Goal: Task Accomplishment & Management: Manage account settings

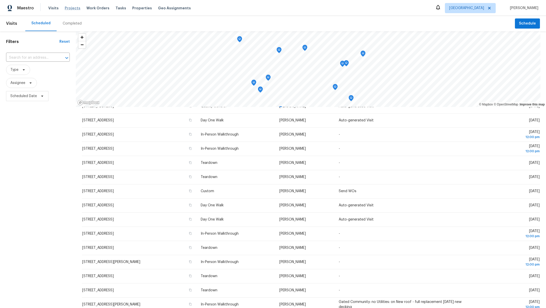
click at [65, 10] on span "Projects" at bounding box center [73, 8] width 16 height 5
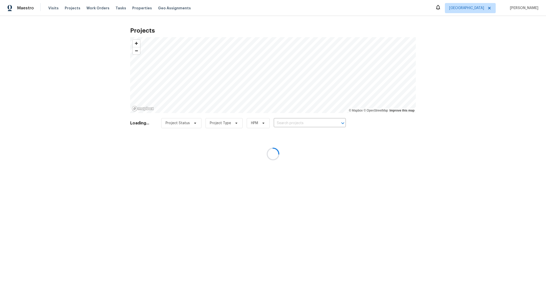
click at [317, 115] on div at bounding box center [273, 154] width 546 height 308
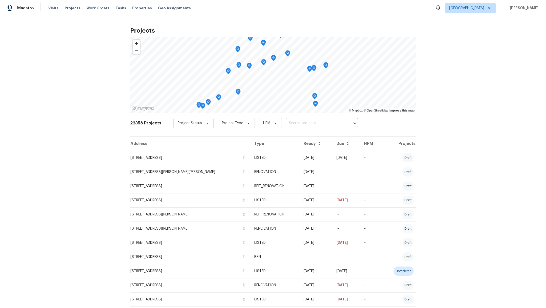
click at [309, 121] on input "text" at bounding box center [315, 123] width 58 height 8
type input "1011 kemps"
click at [315, 135] on li "[STREET_ADDRESS]" at bounding box center [317, 134] width 74 height 8
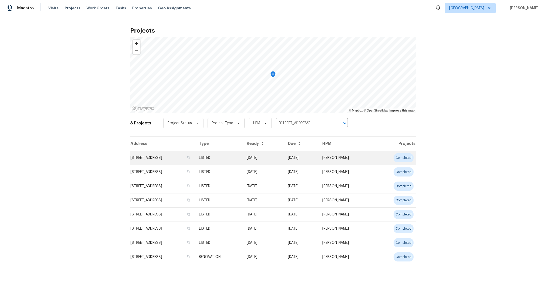
click at [139, 160] on td "[STREET_ADDRESS]" at bounding box center [162, 158] width 65 height 14
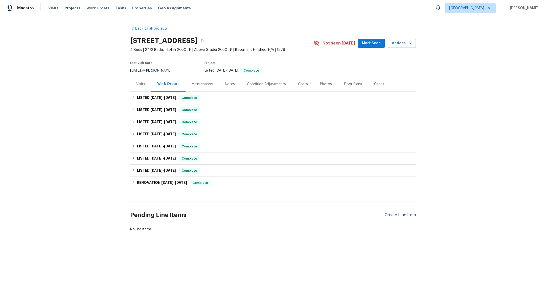
click at [393, 214] on div "Create Line Item" at bounding box center [400, 215] width 31 height 5
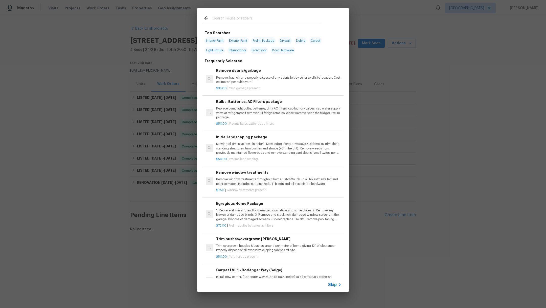
click at [227, 18] on input "text" at bounding box center [266, 19] width 107 height 8
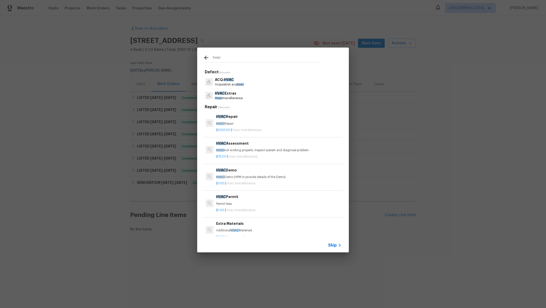
type input "hvac"
click at [231, 94] on p "HVAC Extras" at bounding box center [229, 93] width 28 height 5
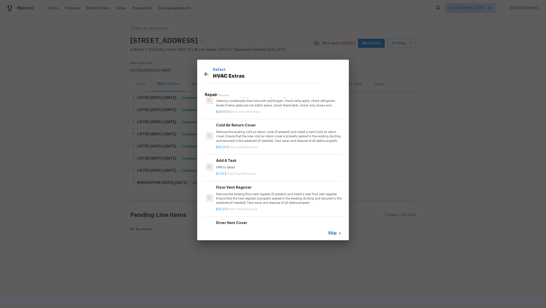
scroll to position [148, 0]
click at [254, 168] on p "HPM to detail" at bounding box center [278, 167] width 125 height 4
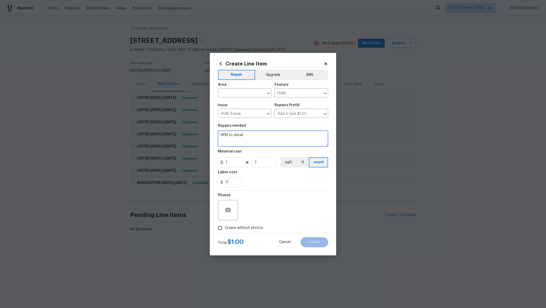
drag, startPoint x: 255, startPoint y: 135, endPoint x: 199, endPoint y: 135, distance: 55.9
click at [199, 135] on div "Create Line Item Repair Upgrade BRN Area ​ Feature HVAC ​ Issue HVAC Extras ​ R…" at bounding box center [273, 154] width 546 height 308
type textarea "thermostat is set to 75F but shows 88F in the house. Troubleshoot and repair"
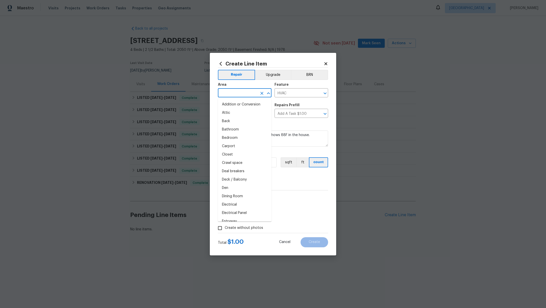
click at [228, 95] on input "text" at bounding box center [237, 93] width 39 height 8
click at [232, 103] on li "HVAC" at bounding box center [245, 104] width 54 height 8
type input "HVAC"
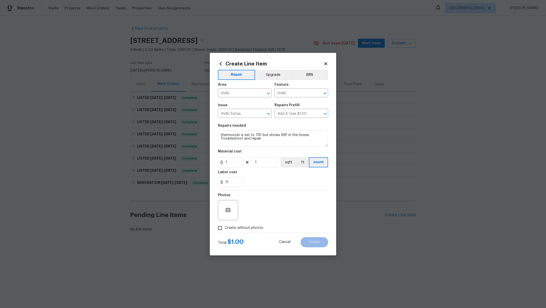
click at [237, 231] on label "Create without photos" at bounding box center [239, 228] width 48 height 10
click at [225, 231] on input "Create without photos" at bounding box center [220, 228] width 10 height 10
checkbox input "true"
click at [272, 216] on textarea at bounding box center [285, 210] width 86 height 20
type textarea ","
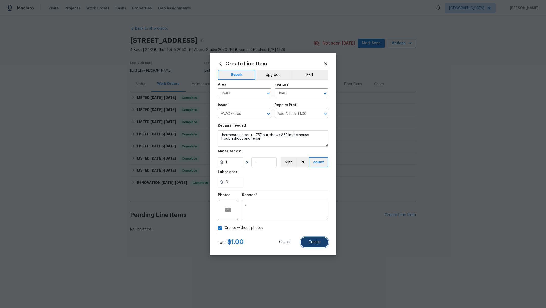
click at [312, 241] on span "Create" at bounding box center [314, 242] width 11 height 4
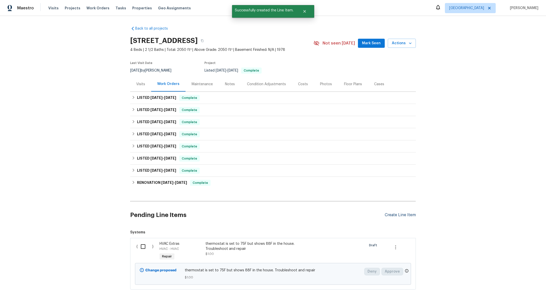
click at [397, 213] on div "Create Line Item" at bounding box center [400, 215] width 31 height 5
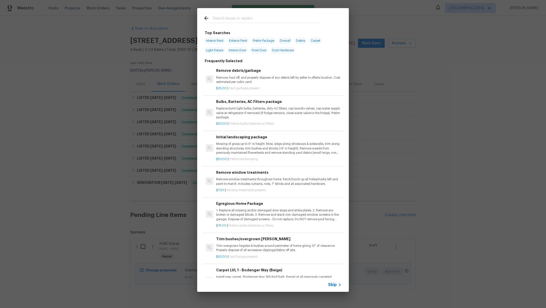
click at [223, 18] on input "text" at bounding box center [266, 19] width 107 height 8
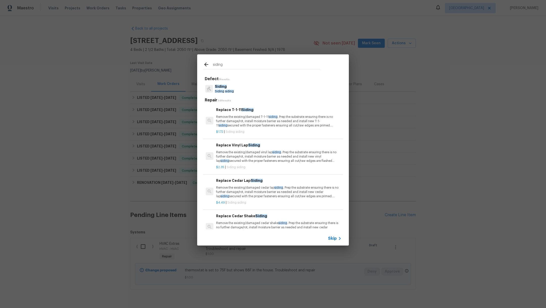
type input "siding"
click at [227, 88] on p "Siding" at bounding box center [224, 86] width 19 height 5
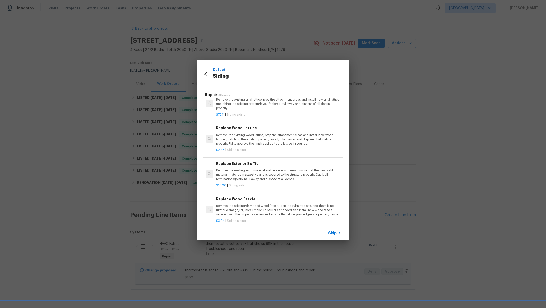
scroll to position [259, 0]
click at [334, 232] on span "Skip" at bounding box center [332, 232] width 9 height 5
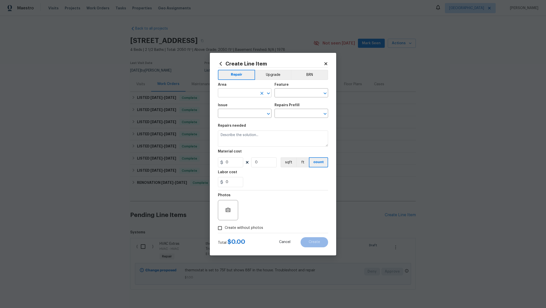
click at [236, 93] on input "text" at bounding box center [237, 93] width 39 height 8
click at [239, 104] on li "Exterior Overall" at bounding box center [245, 104] width 54 height 8
type input "Exterior Overall"
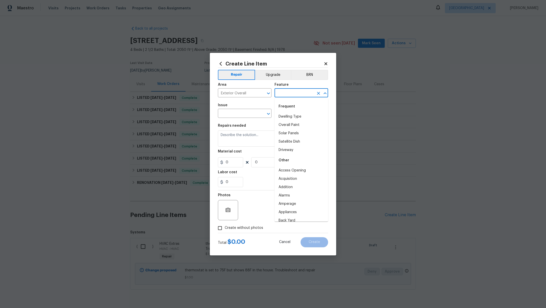
click at [286, 92] on input "text" at bounding box center [293, 93] width 39 height 8
click at [290, 118] on li "Siding" at bounding box center [301, 116] width 54 height 8
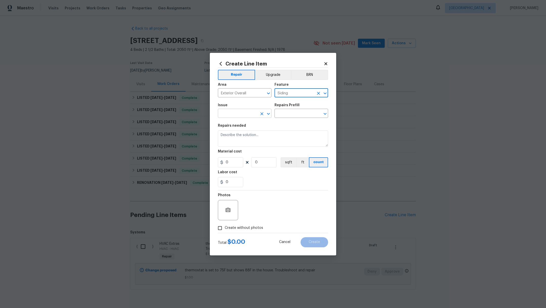
type input "Siding"
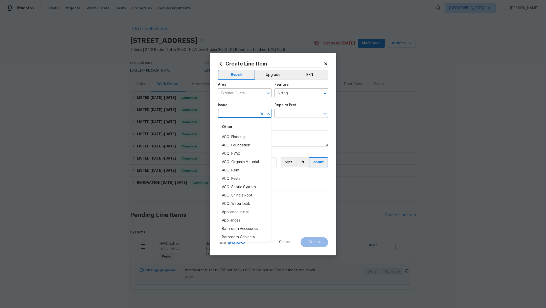
click at [239, 111] on input "text" at bounding box center [237, 114] width 39 height 8
click at [244, 137] on li "Siding" at bounding box center [245, 137] width 54 height 8
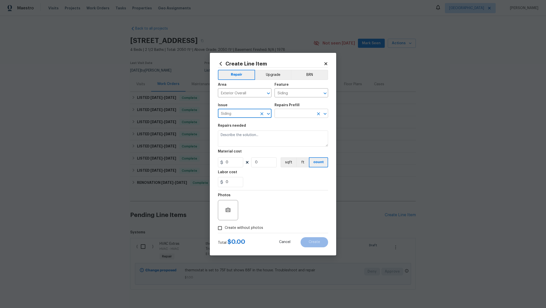
type input "Siding"
click at [282, 114] on input "text" at bounding box center [293, 114] width 39 height 8
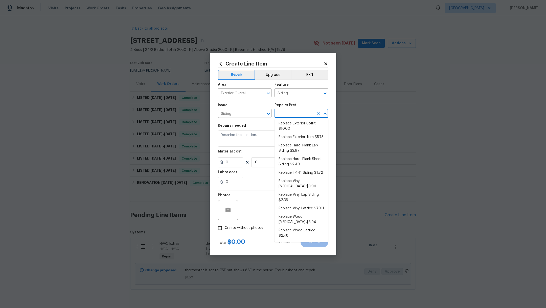
scroll to position [0, 0]
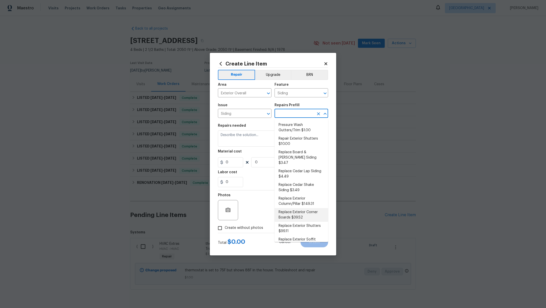
click at [317, 208] on li "Replace Exterior Corner Boards $39.52" at bounding box center [301, 215] width 54 height 14
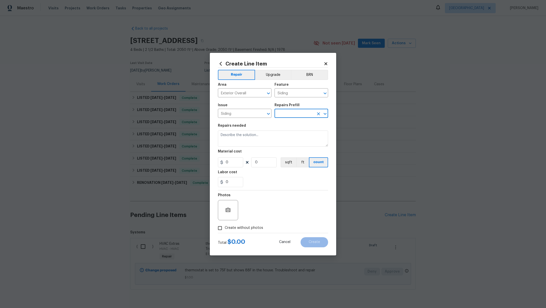
type input "Replace Exterior Corner Boards $39.52"
type textarea "Remove the existing/damaged wood corner boards. Prep the substrate ensuring the…"
type input "39.52"
type input "1"
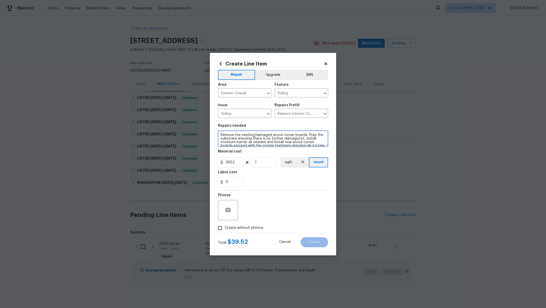
scroll to position [17, 0]
drag, startPoint x: 219, startPoint y: 134, endPoint x: 356, endPoint y: 170, distance: 141.5
click at [357, 170] on div "Create Line Item Repair Upgrade BRN Area Exterior Overall ​ Feature Siding ​ Is…" at bounding box center [273, 154] width 546 height 308
type textarea "Secure siding on the left side and caulk as necessary. Fix crack on the left si…"
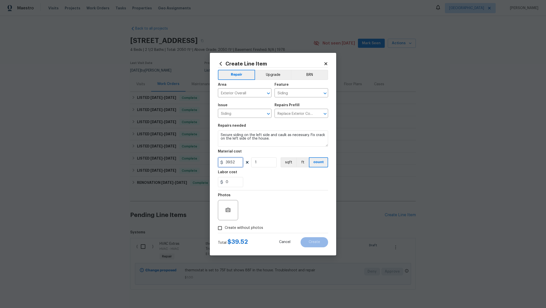
drag, startPoint x: 237, startPoint y: 163, endPoint x: 157, endPoint y: 160, distance: 79.9
click at [157, 160] on div "Create Line Item Repair Upgrade BRN Area Exterior Overall ​ Feature Siding ​ Is…" at bounding box center [273, 154] width 546 height 308
type input "75"
click at [274, 178] on div "0" at bounding box center [273, 182] width 110 height 10
click at [247, 228] on span "Create without photos" at bounding box center [244, 227] width 38 height 5
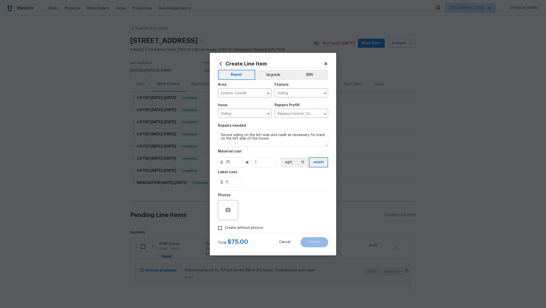
click at [225, 228] on input "Create without photos" at bounding box center [220, 228] width 10 height 10
checkbox input "true"
click at [267, 216] on textarea at bounding box center [285, 210] width 86 height 20
type textarea "."
click at [310, 244] on button "Create" at bounding box center [314, 242] width 28 height 10
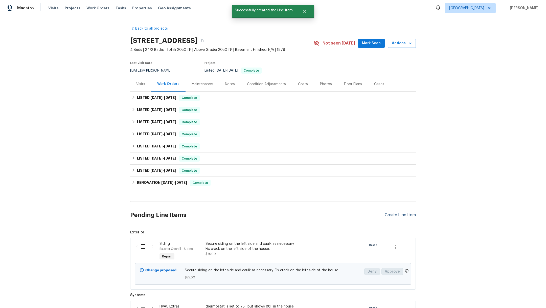
click at [386, 214] on div "Create Line Item" at bounding box center [400, 215] width 31 height 5
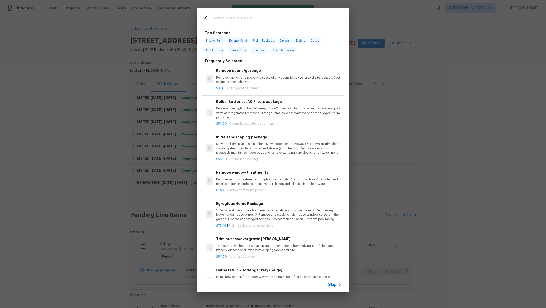
click at [229, 17] on input "text" at bounding box center [266, 19] width 107 height 8
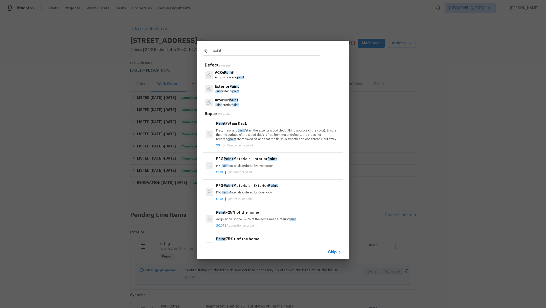
type input "paint"
click at [234, 92] on p "Paint exterior paint" at bounding box center [227, 91] width 25 height 4
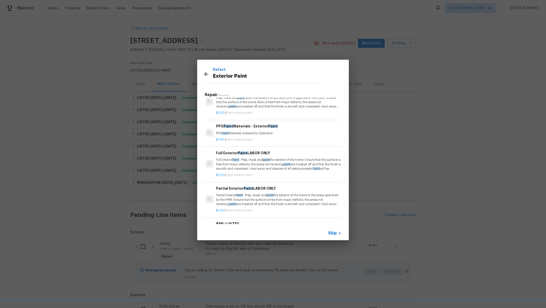
scroll to position [66, 0]
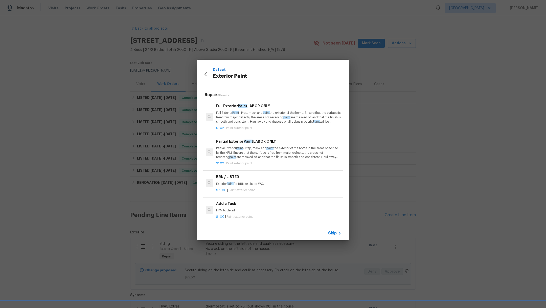
click at [289, 201] on div "Add a Task HPM to detail" at bounding box center [278, 207] width 125 height 12
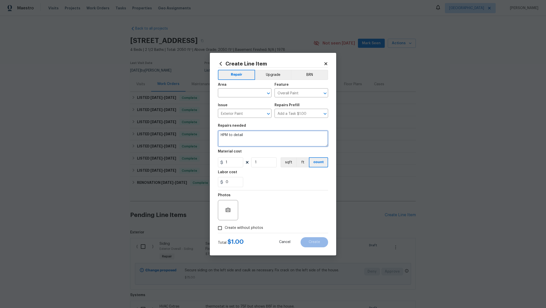
drag, startPoint x: 255, startPoint y: 136, endPoint x: 197, endPoint y: 131, distance: 58.3
click at [197, 131] on div "Create Line Item Repair Upgrade BRN Area ​ Feature Overall Paint ​ Issue Exteri…" at bounding box center [273, 154] width 546 height 308
type textarea "r"
type textarea "Repaint garage door panel after replacement. Paint is on site."
drag, startPoint x: 230, startPoint y: 163, endPoint x: 148, endPoint y: 142, distance: 84.6
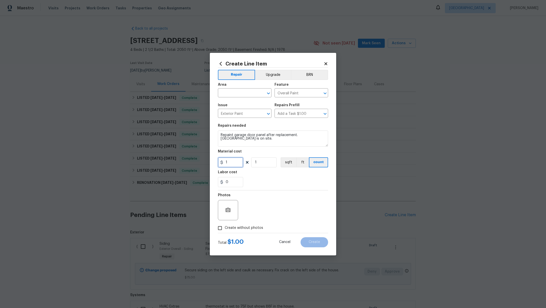
click at [150, 146] on div "Create Line Item Repair Upgrade BRN Area ​ Feature Overall Paint ​ Issue Exteri…" at bounding box center [273, 154] width 546 height 308
type input "50"
click at [230, 92] on input "text" at bounding box center [237, 93] width 39 height 8
click at [237, 108] on li "Garage" at bounding box center [245, 104] width 54 height 8
type input "Garage"
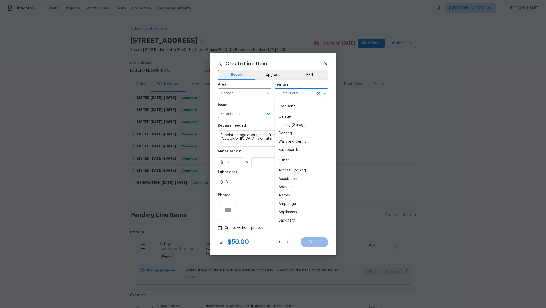
click at [286, 92] on input "Overall Paint" at bounding box center [293, 93] width 39 height 8
click at [298, 143] on li "Garage Door" at bounding box center [301, 145] width 54 height 8
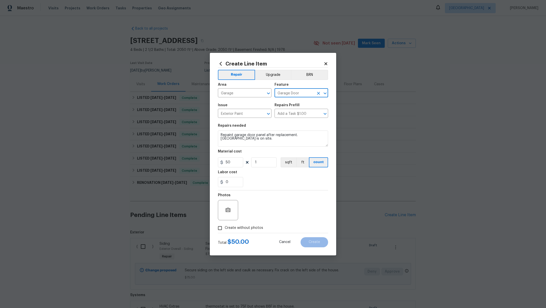
type input "Garage Door"
click at [251, 228] on span "Create without photos" at bounding box center [244, 227] width 38 height 5
click at [225, 228] on input "Create without photos" at bounding box center [220, 228] width 10 height 10
checkbox input "true"
click at [275, 214] on textarea at bounding box center [285, 210] width 86 height 20
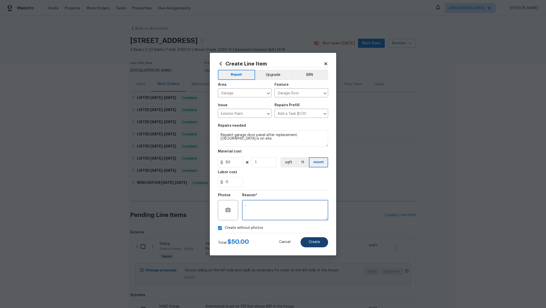
type textarea ","
click at [314, 241] on span "Create" at bounding box center [314, 242] width 11 height 4
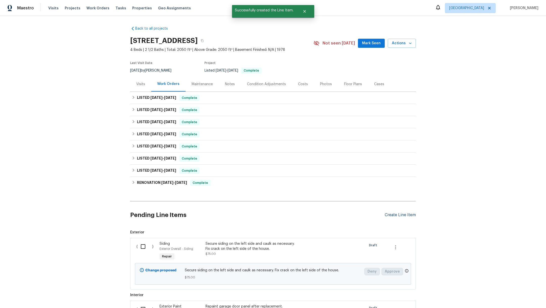
click at [389, 216] on div "Create Line Item" at bounding box center [400, 215] width 31 height 5
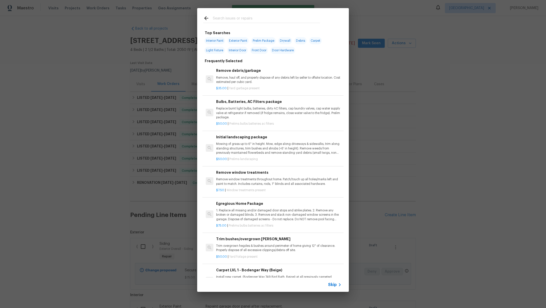
click at [223, 19] on input "text" at bounding box center [266, 19] width 107 height 8
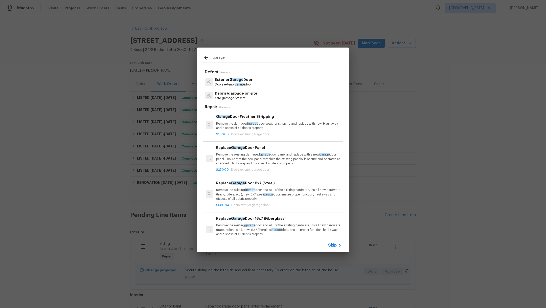
type input "garage"
click at [236, 84] on span "garage" at bounding box center [240, 84] width 10 height 3
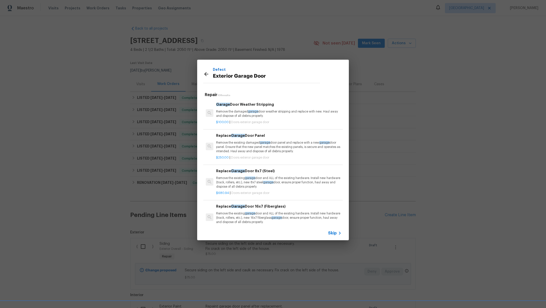
click at [262, 153] on div "$250.00 | Doors exterior garage door" at bounding box center [278, 156] width 125 height 6
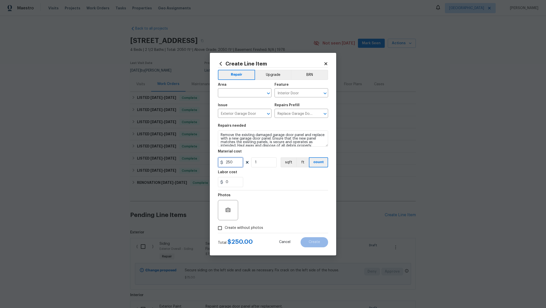
drag, startPoint x: 235, startPoint y: 163, endPoint x: 150, endPoint y: 147, distance: 86.3
click at [150, 151] on div "Create Line Item Repair Upgrade BRN Area ​ Feature Interior Door ​ Issue Exteri…" at bounding box center [273, 154] width 546 height 308
type input "275"
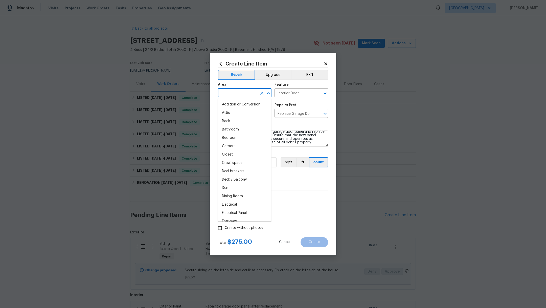
click at [230, 94] on input "text" at bounding box center [237, 93] width 39 height 8
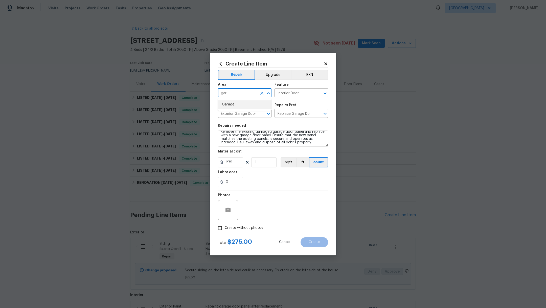
click at [236, 104] on li "Garage" at bounding box center [245, 104] width 54 height 8
type input "Garage"
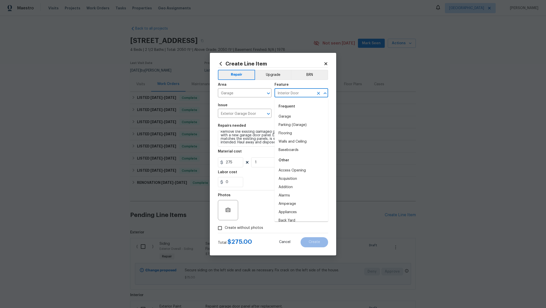
click at [289, 91] on input "Interior Door" at bounding box center [293, 93] width 39 height 8
click at [292, 145] on li "Garage Door" at bounding box center [301, 145] width 54 height 8
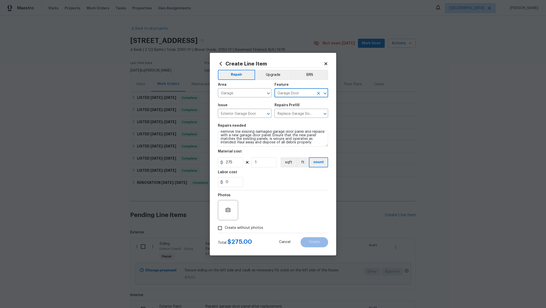
type input "Garage Door"
click at [234, 228] on span "Create without photos" at bounding box center [244, 227] width 38 height 5
click at [225, 228] on input "Create without photos" at bounding box center [220, 228] width 10 height 10
checkbox input "true"
click at [266, 215] on textarea at bounding box center [285, 210] width 86 height 20
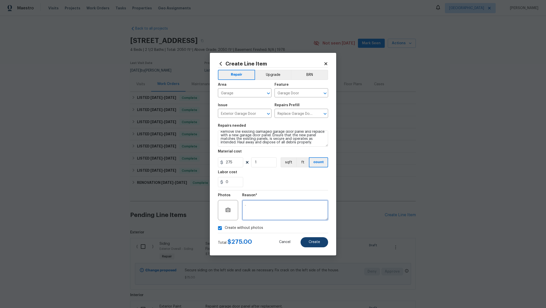
type textarea "."
click at [321, 243] on button "Create" at bounding box center [314, 242] width 28 height 10
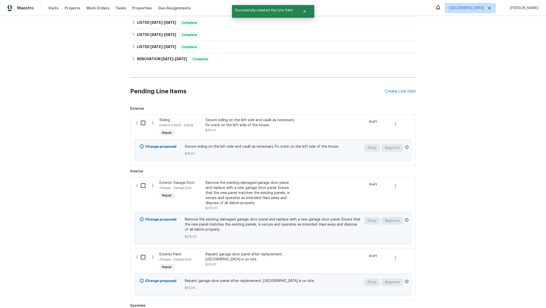
scroll to position [126, 0]
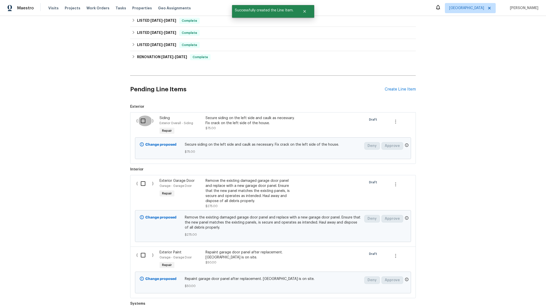
click at [143, 122] on input "checkbox" at bounding box center [145, 120] width 14 height 11
checkbox input "true"
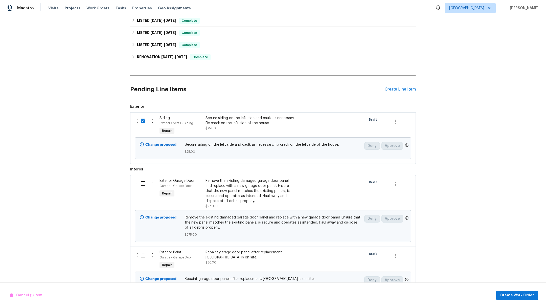
click at [142, 257] on input "checkbox" at bounding box center [145, 255] width 14 height 11
checkbox input "true"
click at [508, 297] on span "Create Work Order" at bounding box center [517, 295] width 34 height 6
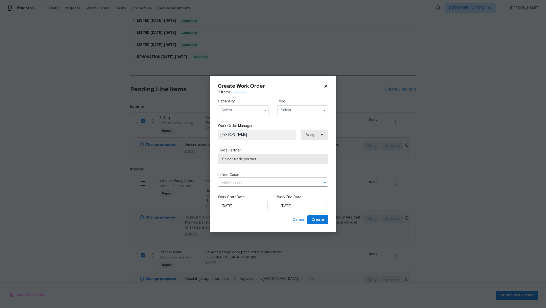
checkbox input "false"
click at [240, 111] on input "text" at bounding box center [243, 110] width 51 height 10
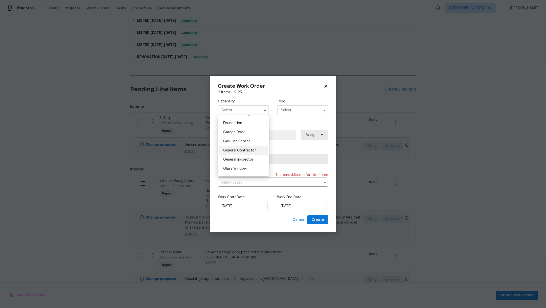
click at [256, 155] on div "General Contractor" at bounding box center [243, 150] width 49 height 9
type input "General Contractor"
click at [284, 109] on input "text" at bounding box center [302, 110] width 51 height 10
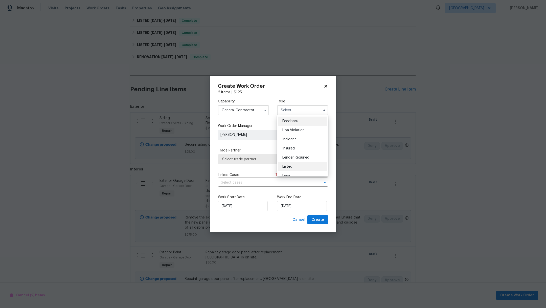
click at [298, 167] on div "Listed" at bounding box center [302, 166] width 49 height 9
type input "Listed"
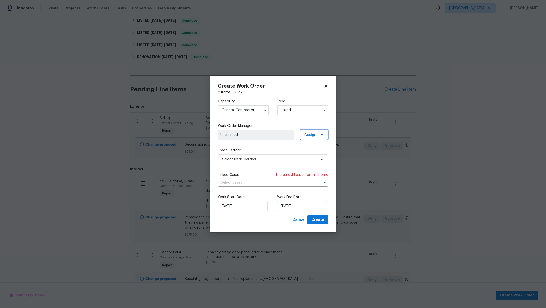
click at [311, 133] on span "Assign" at bounding box center [310, 134] width 12 height 5
click at [311, 150] on div "Assign to HPM" at bounding box center [316, 149] width 24 height 5
click at [252, 161] on span "Select trade partner" at bounding box center [269, 159] width 94 height 5
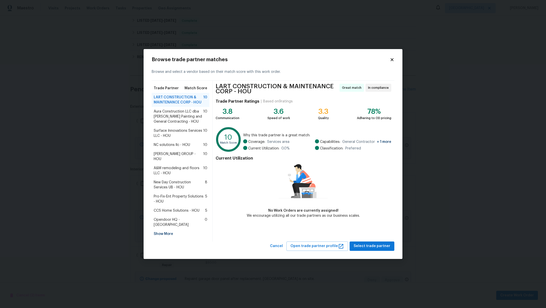
click at [176, 147] on span "NC solutions llc - HOU" at bounding box center [172, 144] width 36 height 5
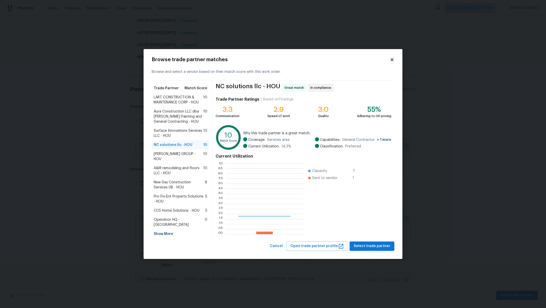
scroll to position [65, 73]
click at [383, 245] on span "Select trade partner" at bounding box center [372, 246] width 37 height 6
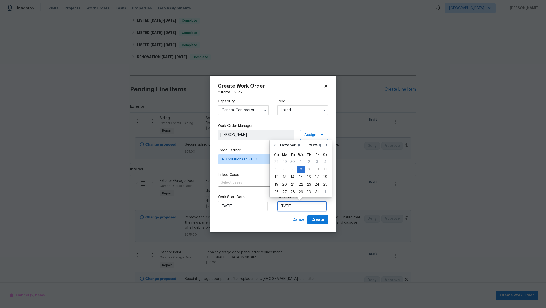
click at [312, 204] on input "10/8/2025" at bounding box center [302, 206] width 50 height 10
click at [316, 170] on div "10" at bounding box center [317, 169] width 8 height 7
type input "10/10/2025"
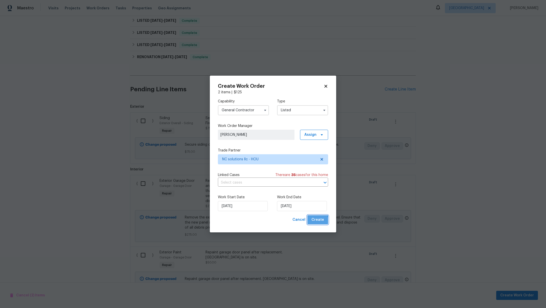
click at [316, 221] on span "Create" at bounding box center [317, 220] width 13 height 6
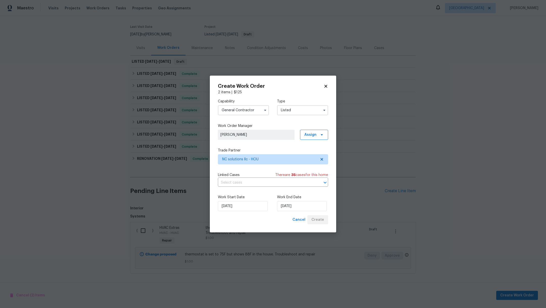
scroll to position [116, 0]
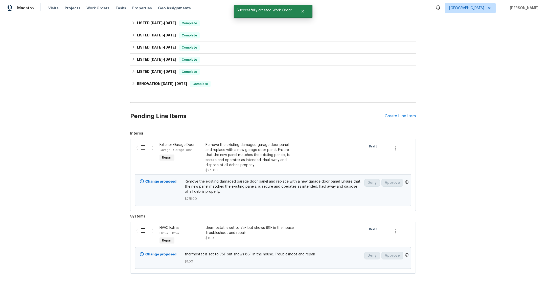
click at [138, 226] on input "checkbox" at bounding box center [145, 230] width 14 height 11
click at [526, 296] on span "Create Work Order" at bounding box center [517, 295] width 34 height 6
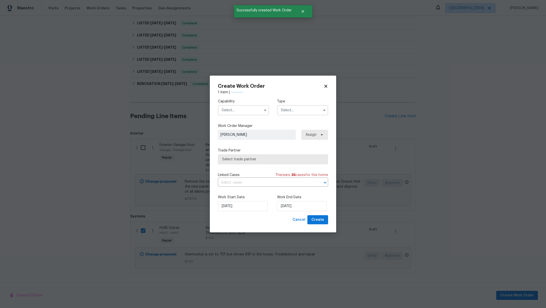
checkbox input "false"
click at [242, 110] on input "text" at bounding box center [243, 110] width 51 height 10
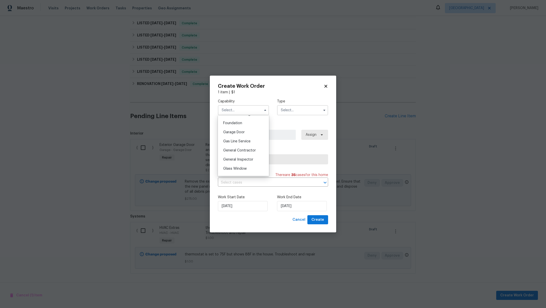
scroll to position [265, 0]
click at [235, 166] on div "HVAC" at bounding box center [243, 160] width 49 height 9
type input "HVAC"
click at [290, 111] on input "text" at bounding box center [302, 110] width 51 height 10
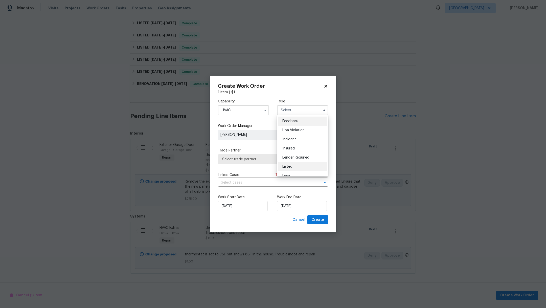
click at [312, 169] on div "Listed" at bounding box center [302, 166] width 49 height 9
type input "Listed"
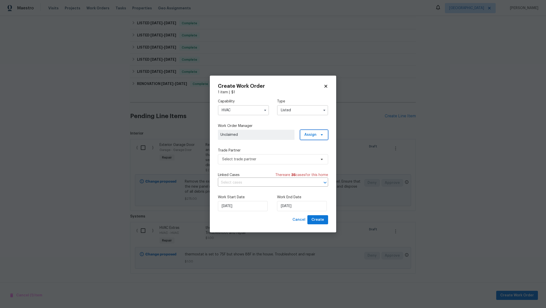
click at [313, 136] on span "Assign" at bounding box center [310, 134] width 12 height 5
click at [316, 150] on div "Assign to HPM" at bounding box center [316, 149] width 24 height 5
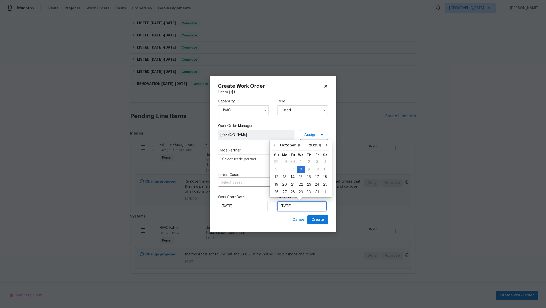
click at [310, 209] on input "10/8/2025" at bounding box center [302, 206] width 50 height 10
click at [322, 171] on div "11" at bounding box center [325, 169] width 8 height 7
type input "10/11/2025"
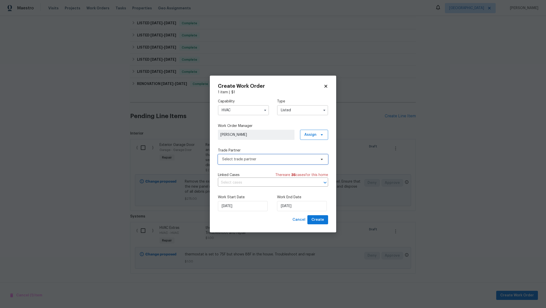
click at [271, 161] on span "Select trade partner" at bounding box center [269, 159] width 94 height 5
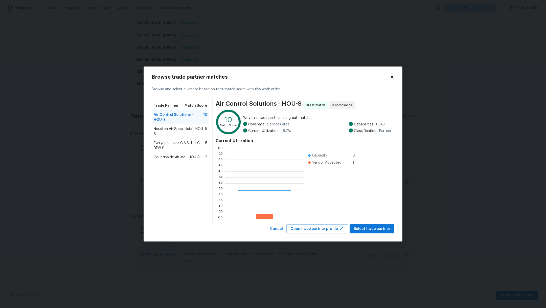
scroll to position [65, 73]
click at [195, 156] on span "Countryside Air Inc - HOU-S" at bounding box center [177, 157] width 46 height 5
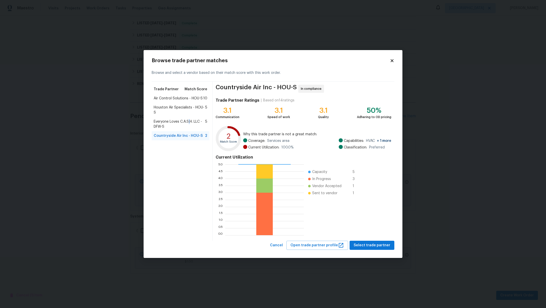
click at [190, 120] on span "Everyone Loves C.A.S.H. LLC - DFW-S" at bounding box center [180, 124] width 52 height 10
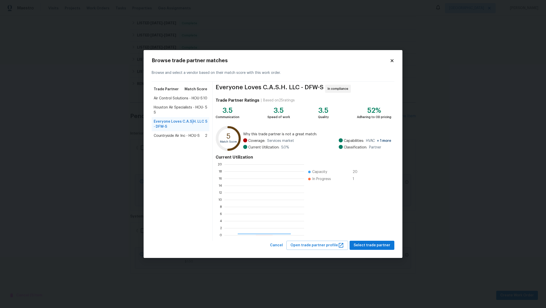
scroll to position [65, 74]
click at [184, 110] on span "Houston Air Specialists - HOU-S" at bounding box center [180, 110] width 52 height 10
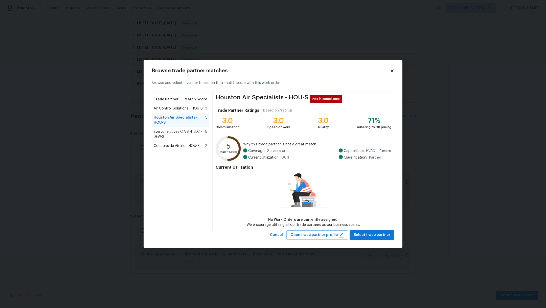
click at [188, 145] on span "Countryside Air Inc - HOU-S" at bounding box center [177, 145] width 46 height 5
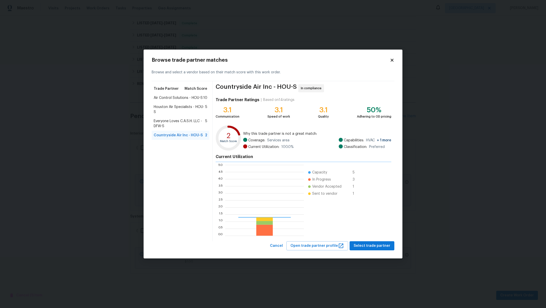
scroll to position [65, 73]
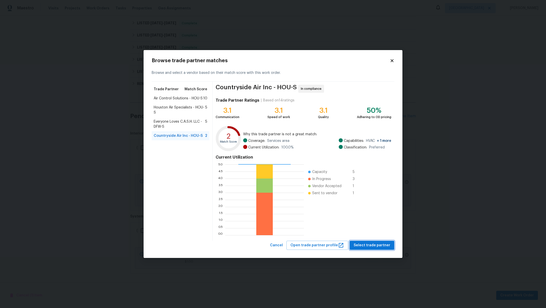
click at [370, 246] on span "Select trade partner" at bounding box center [372, 245] width 37 height 6
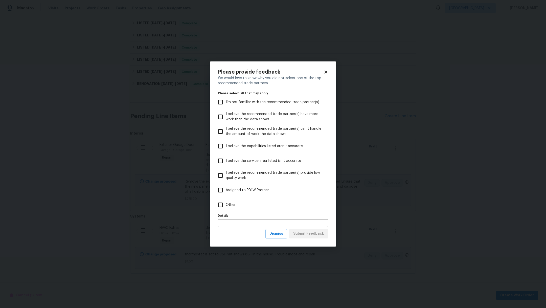
click at [227, 204] on span "Other" at bounding box center [231, 204] width 10 height 5
click at [226, 204] on input "Other" at bounding box center [220, 204] width 11 height 11
checkbox input "true"
click at [278, 224] on input "text" at bounding box center [273, 223] width 110 height 8
type input "original hvac vendor"
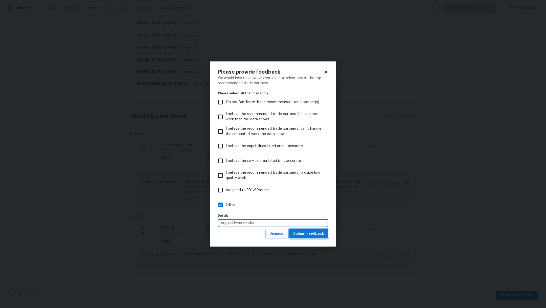
click at [307, 234] on span "Submit Feedback" at bounding box center [308, 233] width 31 height 6
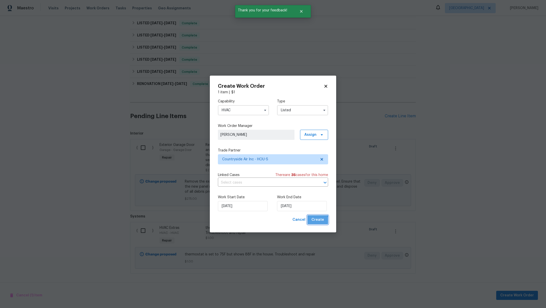
click at [317, 221] on span "Create" at bounding box center [317, 220] width 13 height 6
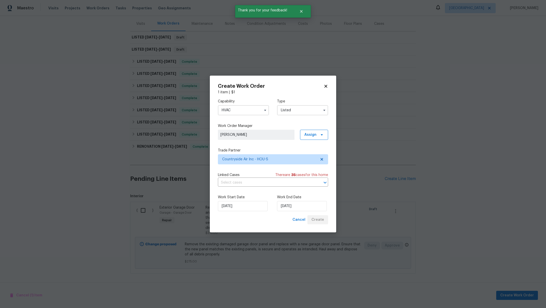
scroll to position [66, 0]
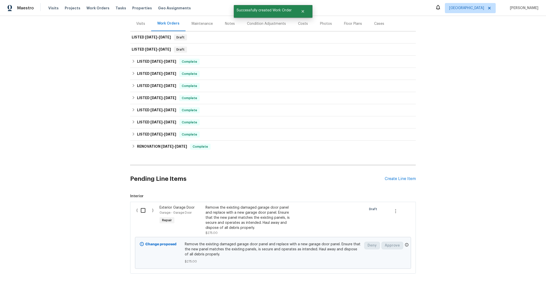
click at [138, 205] on input "checkbox" at bounding box center [145, 210] width 14 height 11
click at [509, 298] on span "Create Work Order" at bounding box center [517, 295] width 34 height 6
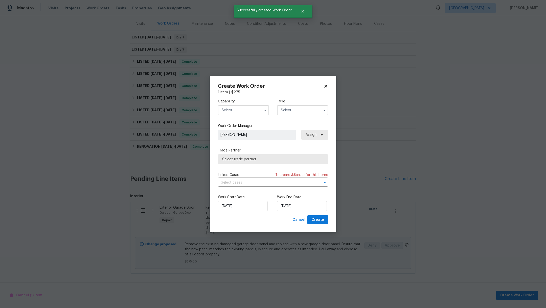
checkbox input "false"
click at [223, 109] on input "text" at bounding box center [243, 110] width 51 height 10
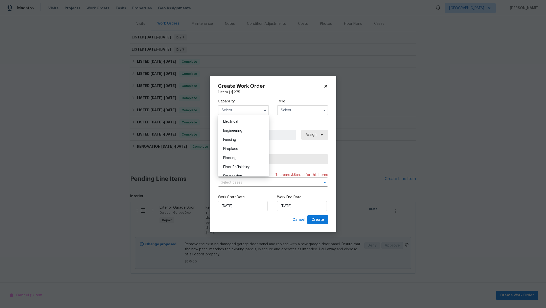
scroll to position [212, 0]
click at [244, 137] on div "Garage Door" at bounding box center [243, 132] width 49 height 9
type input "Garage Door"
click at [292, 110] on input "text" at bounding box center [302, 110] width 51 height 10
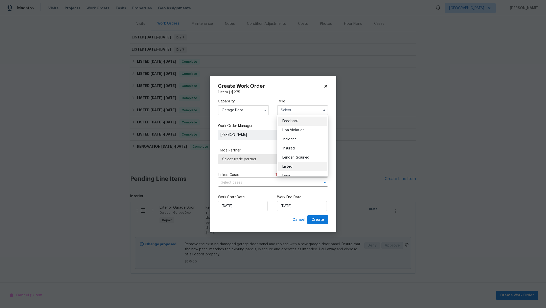
click at [307, 167] on div "Listed" at bounding box center [302, 166] width 49 height 9
type input "Listed"
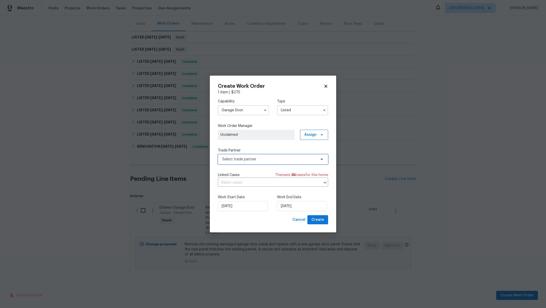
click at [276, 162] on span "Select trade partner" at bounding box center [273, 159] width 110 height 10
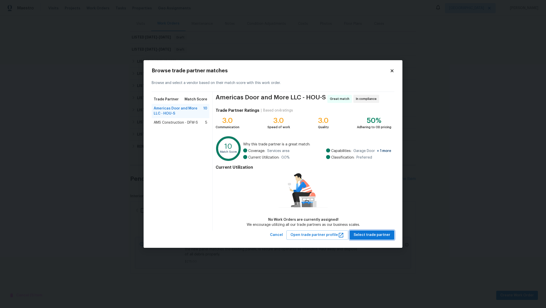
click at [382, 235] on span "Select trade partner" at bounding box center [372, 235] width 37 height 6
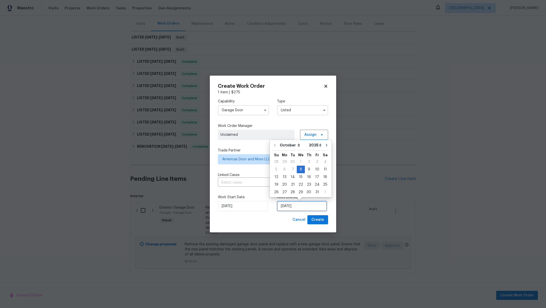
click at [314, 206] on input "10/8/2025" at bounding box center [302, 206] width 50 height 10
click at [317, 171] on div "10" at bounding box center [317, 169] width 8 height 7
type input "10/10/2025"
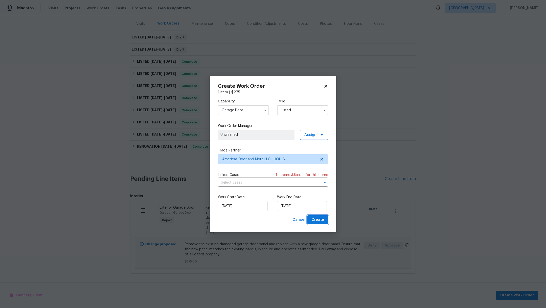
click at [320, 223] on button "Create" at bounding box center [317, 219] width 21 height 9
click at [305, 135] on span "Assign" at bounding box center [310, 134] width 12 height 5
click at [310, 147] on div "Assign to HPM" at bounding box center [316, 149] width 24 height 5
click at [317, 219] on span "Create" at bounding box center [317, 220] width 13 height 6
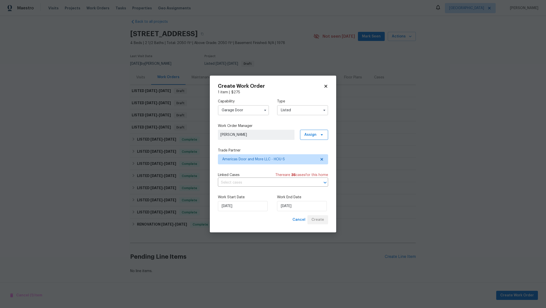
scroll to position [12, 0]
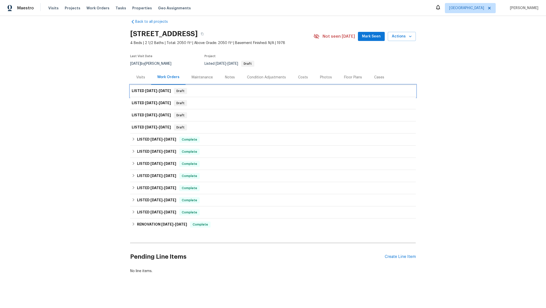
click at [156, 89] on span "10/8/25 - 10/10/25" at bounding box center [158, 91] width 26 height 4
click at [154, 89] on span "10/8/25" at bounding box center [151, 91] width 12 height 4
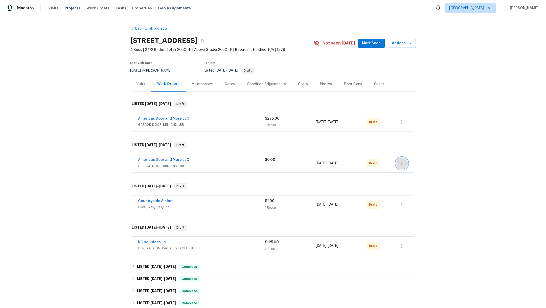
click at [401, 162] on icon "button" at bounding box center [401, 163] width 1 height 4
click at [404, 205] on li "Delete" at bounding box center [421, 204] width 56 height 8
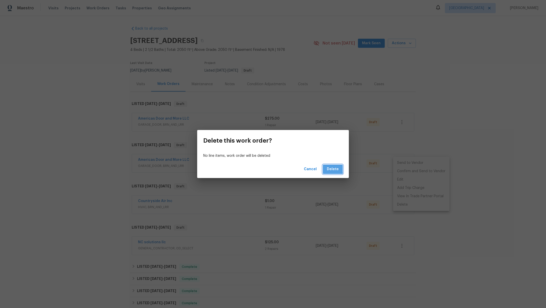
click at [330, 168] on span "Delete" at bounding box center [333, 169] width 12 height 6
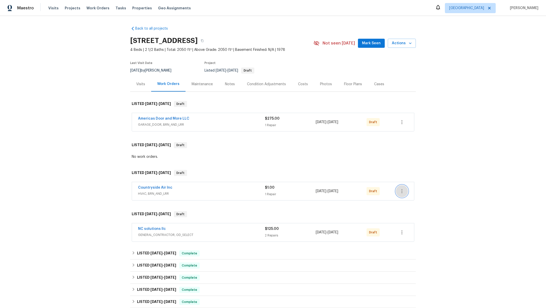
click at [398, 194] on button "button" at bounding box center [402, 191] width 12 height 12
click at [405, 199] on li "Confirm and Send to Vendor" at bounding box center [421, 199] width 56 height 8
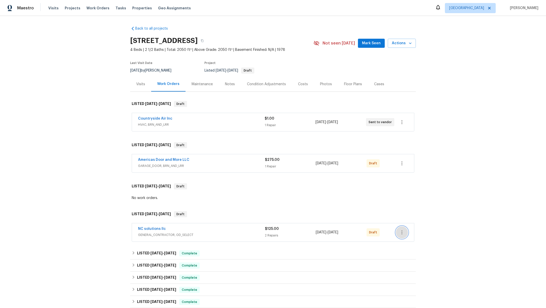
click at [401, 232] on icon "button" at bounding box center [401, 232] width 1 height 4
click at [411, 240] on li "Confirm and Send to Vendor" at bounding box center [421, 240] width 56 height 8
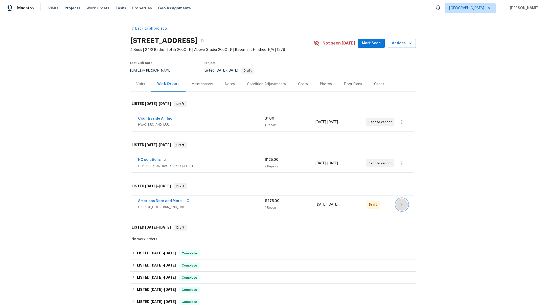
click at [399, 203] on icon "button" at bounding box center [402, 204] width 6 height 6
click at [411, 212] on li "Confirm and Send to Vendor" at bounding box center [421, 212] width 56 height 8
click at [367, 43] on span "Mark Seen" at bounding box center [371, 43] width 19 height 6
click at [152, 158] on link "Countryside Air Inc" at bounding box center [155, 160] width 34 height 4
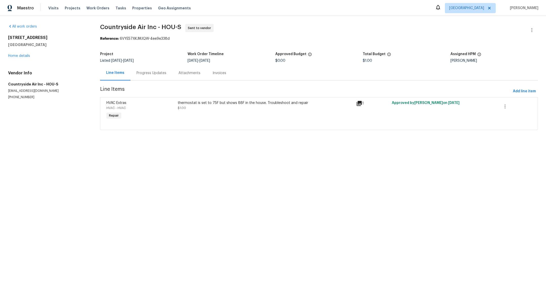
click at [148, 72] on div "Progress Updates" at bounding box center [151, 73] width 30 height 5
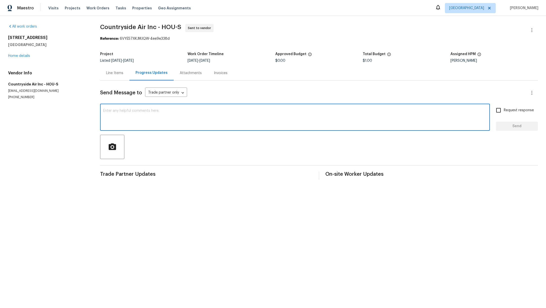
click at [150, 124] on textarea at bounding box center [295, 118] width 384 height 18
type textarea "Hi Michael! Please reach out to Steven with cost adjustments and updates on the…"
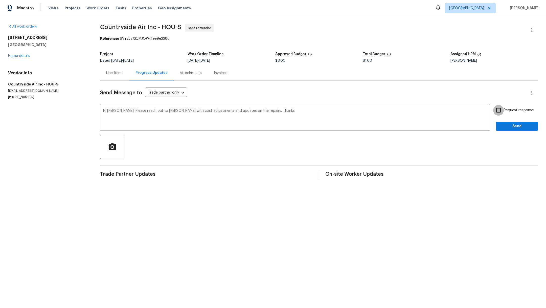
drag, startPoint x: 498, startPoint y: 110, endPoint x: 499, endPoint y: 122, distance: 11.7
click at [498, 110] on input "Request response" at bounding box center [498, 110] width 11 height 11
checkbox input "true"
click at [500, 125] on span "Send" at bounding box center [517, 126] width 34 height 6
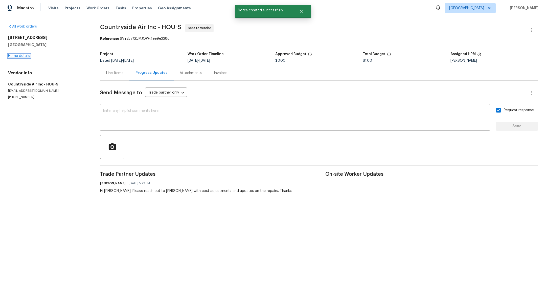
click at [15, 56] on link "Home details" at bounding box center [19, 56] width 22 height 4
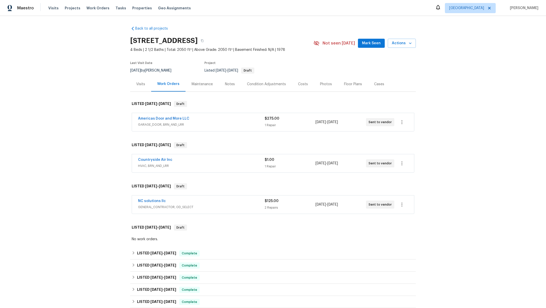
click at [365, 44] on span "Mark Seen" at bounding box center [371, 43] width 19 height 6
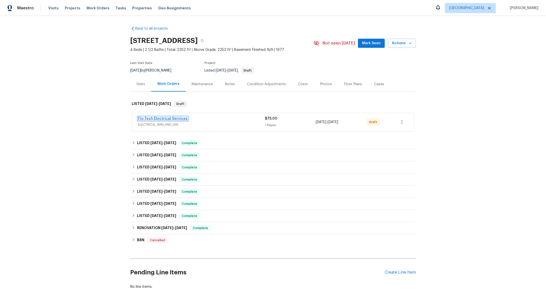
click at [175, 119] on link "Flo-Tech Electrical Services" at bounding box center [163, 119] width 50 height 4
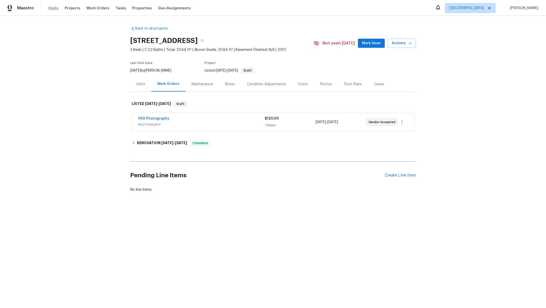
click at [52, 8] on span "Visits" at bounding box center [53, 8] width 10 height 5
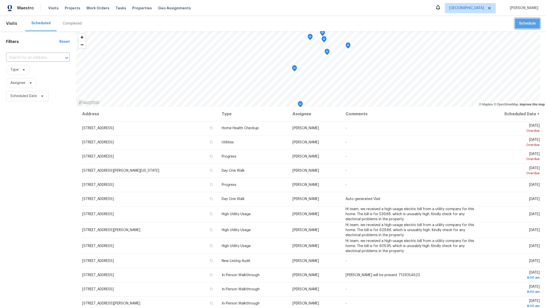
click at [525, 21] on span "Schedule" at bounding box center [527, 23] width 17 height 6
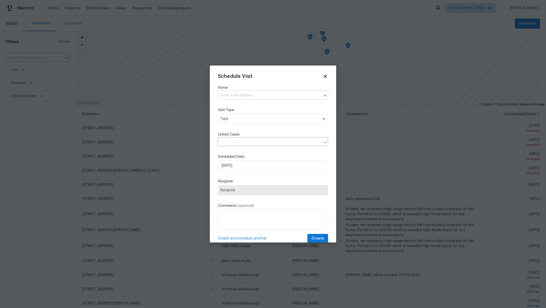
click at [234, 97] on input "text" at bounding box center [266, 95] width 96 height 8
type input "1011 ke"
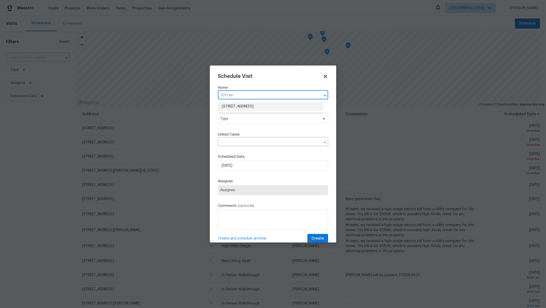
click at [237, 109] on li "[STREET_ADDRESS]" at bounding box center [270, 106] width 105 height 8
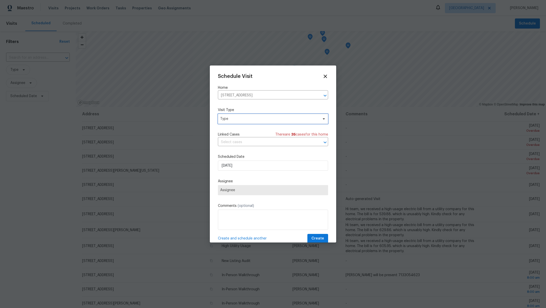
click at [226, 120] on span "Type" at bounding box center [269, 118] width 98 height 5
type input "custom"
click at [231, 144] on div "Custom" at bounding box center [227, 142] width 13 height 5
click at [237, 188] on span "Assignee" at bounding box center [269, 190] width 99 height 4
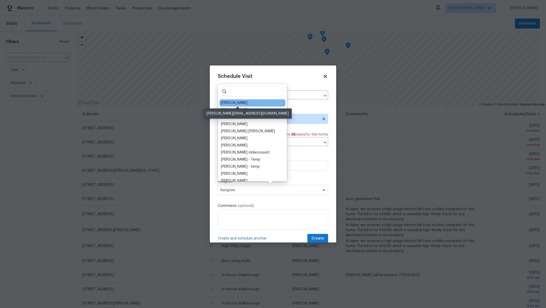
click at [226, 104] on div "[PERSON_NAME]" at bounding box center [234, 102] width 27 height 5
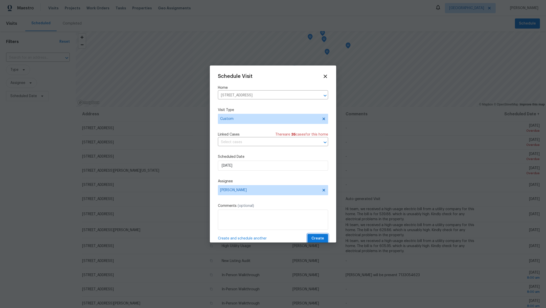
click at [318, 241] on span "Create" at bounding box center [317, 238] width 13 height 6
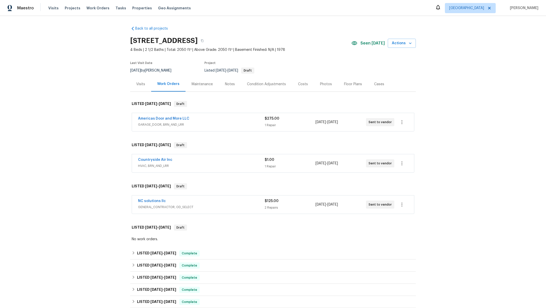
click at [143, 157] on span "Countryside Air Inc" at bounding box center [155, 159] width 34 height 5
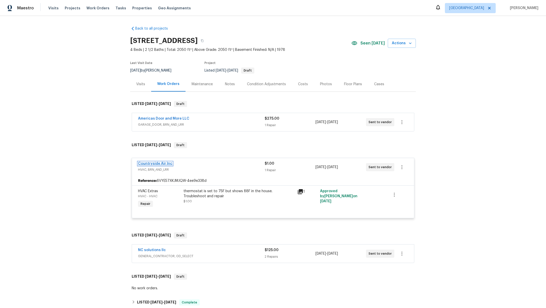
click at [156, 164] on link "Countryside Air Inc" at bounding box center [155, 164] width 34 height 4
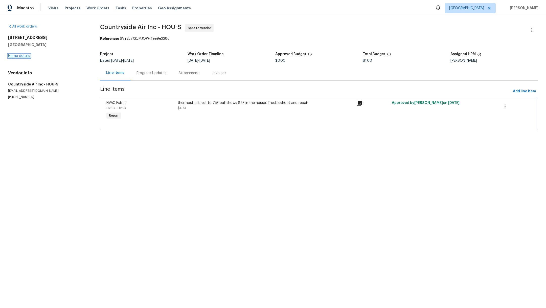
click at [20, 55] on link "Home details" at bounding box center [19, 56] width 22 height 4
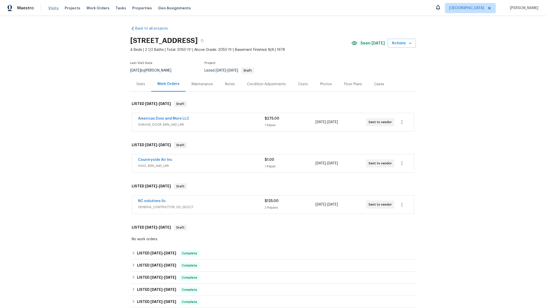
click at [48, 9] on span "Visits" at bounding box center [53, 8] width 10 height 5
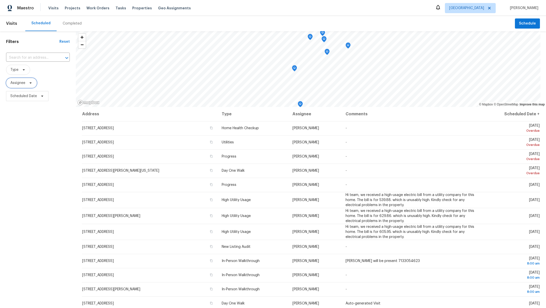
click at [22, 82] on span "Assignee" at bounding box center [17, 82] width 15 height 5
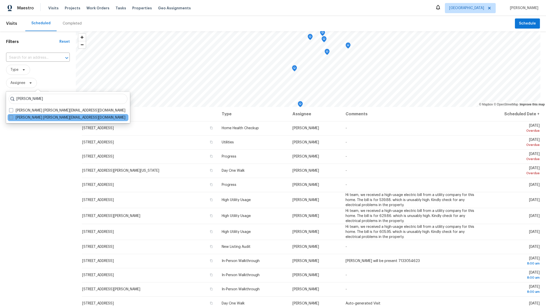
type input "maria zakharnitskaia"
click at [10, 119] on span at bounding box center [11, 117] width 4 height 4
click at [10, 118] on input "Maria Zakharnitskaia maria.zakharnitskaia@opendoor.com" at bounding box center [10, 116] width 3 height 3
checkbox input "true"
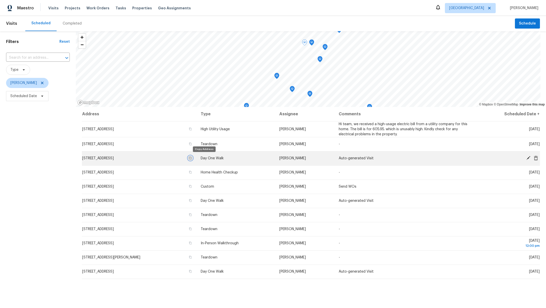
click at [192, 158] on icon "button" at bounding box center [190, 157] width 3 height 3
